Goal: Navigation & Orientation: Find specific page/section

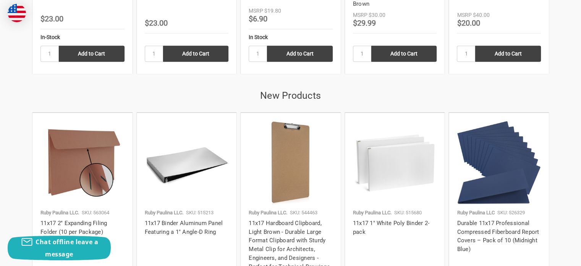
scroll to position [1261, 0]
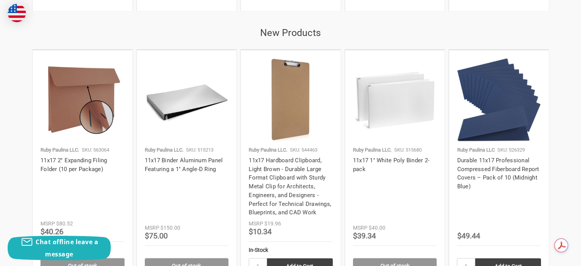
drag, startPoint x: 576, startPoint y: 157, endPoint x: 575, endPoint y: 164, distance: 6.2
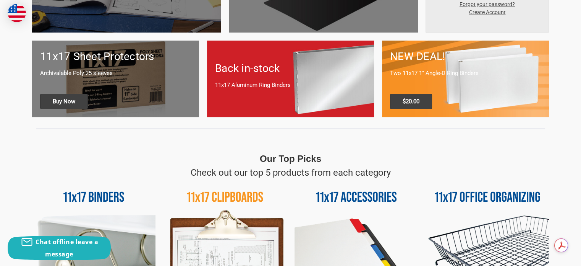
scroll to position [417, 0]
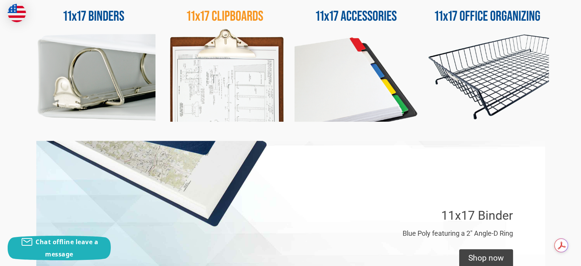
click at [327, 105] on img at bounding box center [356, 59] width 123 height 123
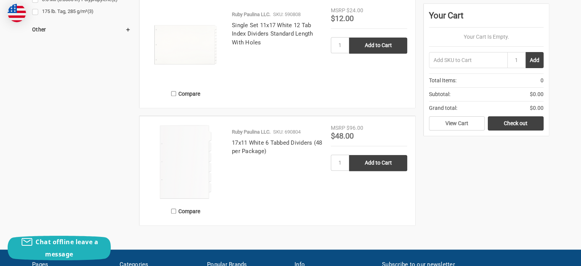
scroll to position [497, 0]
